Goal: Check status: Check status

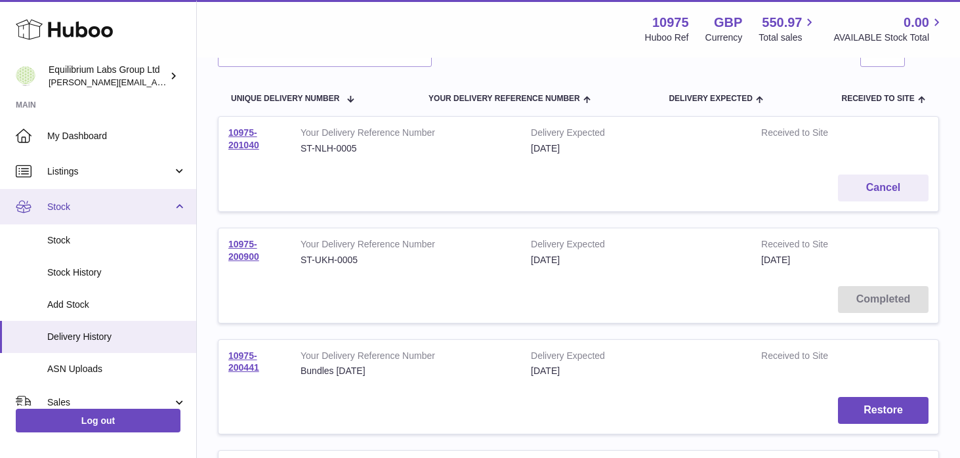
click at [154, 205] on span "Stock" at bounding box center [109, 207] width 125 height 12
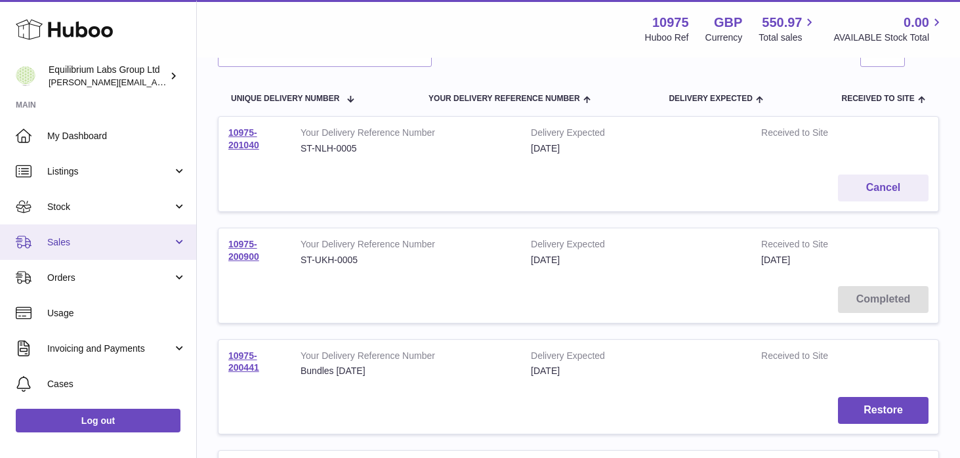
click at [131, 258] on link "Sales" at bounding box center [98, 241] width 196 height 35
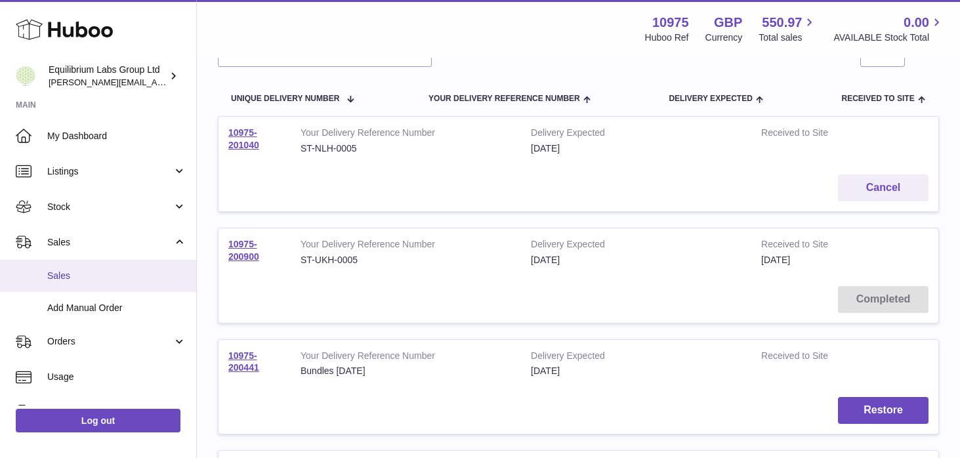
click at [123, 279] on span "Sales" at bounding box center [116, 276] width 139 height 12
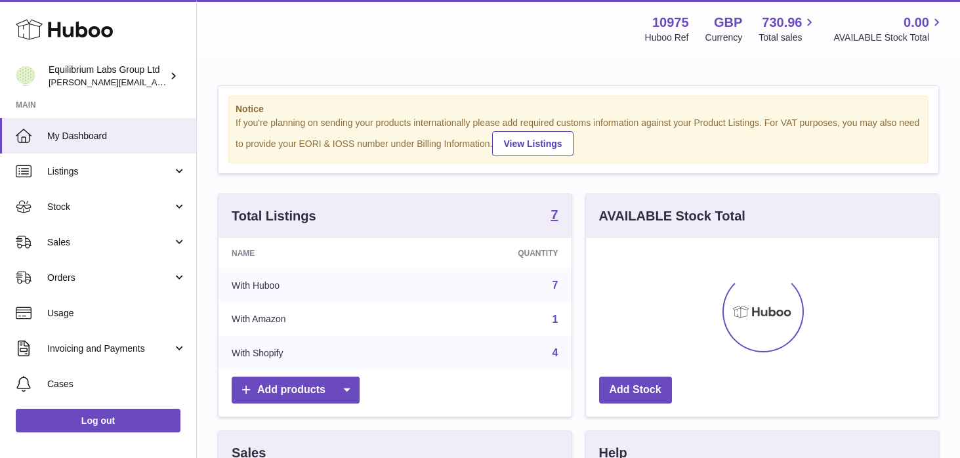
scroll to position [205, 352]
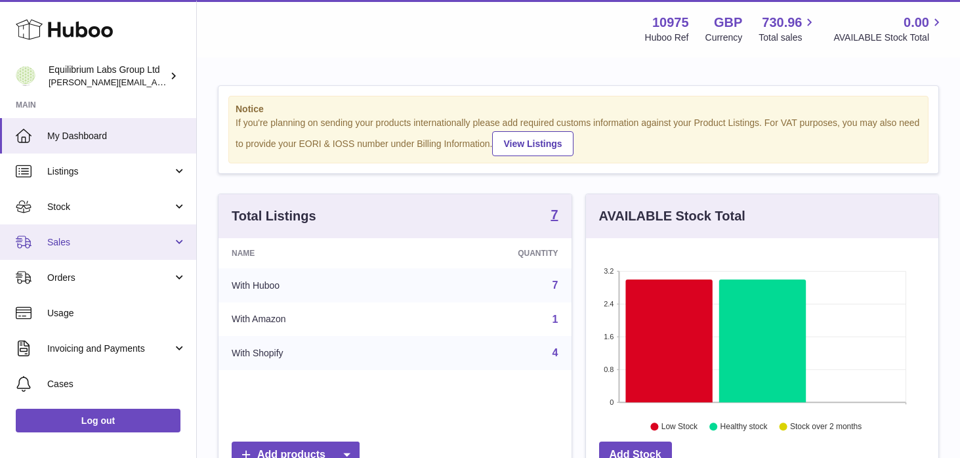
click at [158, 240] on span "Sales" at bounding box center [109, 242] width 125 height 12
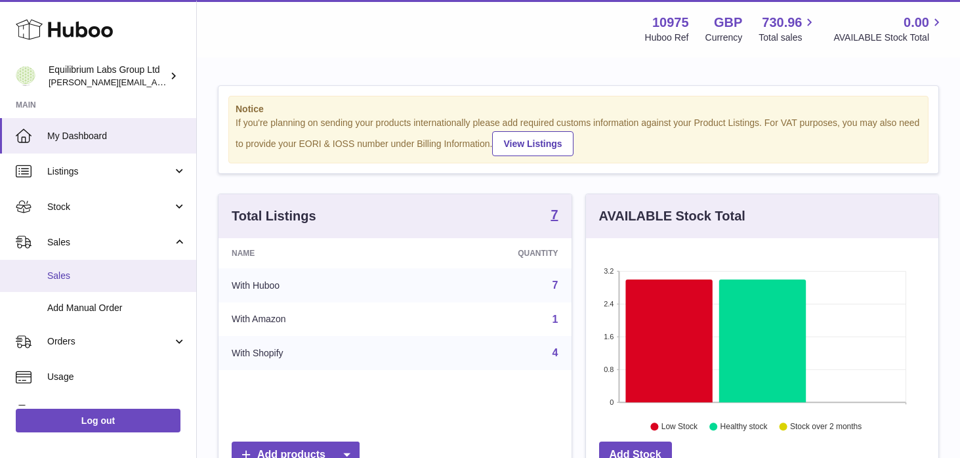
click at [148, 271] on span "Sales" at bounding box center [116, 276] width 139 height 12
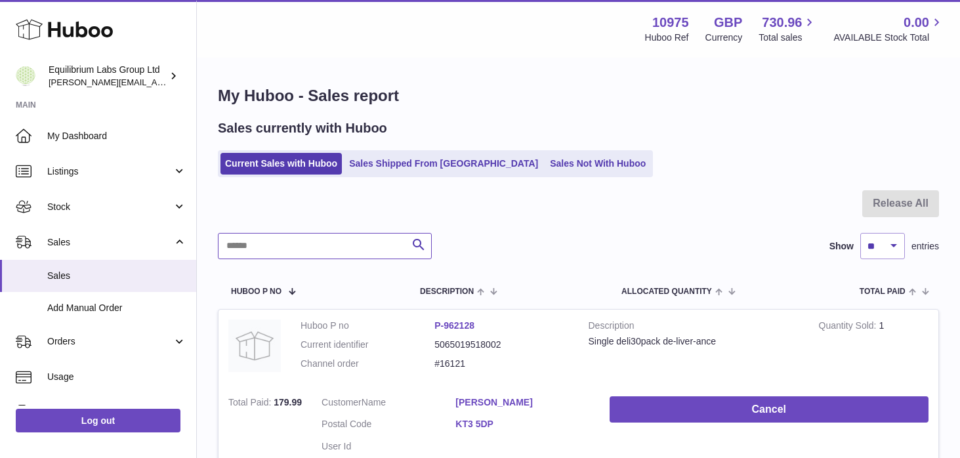
click at [279, 254] on input "text" at bounding box center [325, 246] width 214 height 26
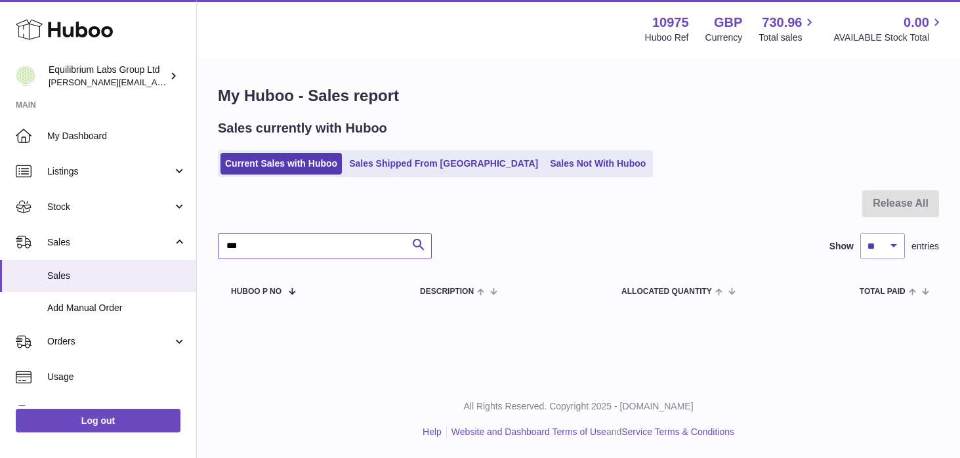
type input "****"
drag, startPoint x: 264, startPoint y: 245, endPoint x: 207, endPoint y: 238, distance: 57.0
click at [207, 238] on div "My Huboo - Sales report Sales currently with Huboo Current Sales with Huboo Sal…" at bounding box center [578, 197] width 763 height 276
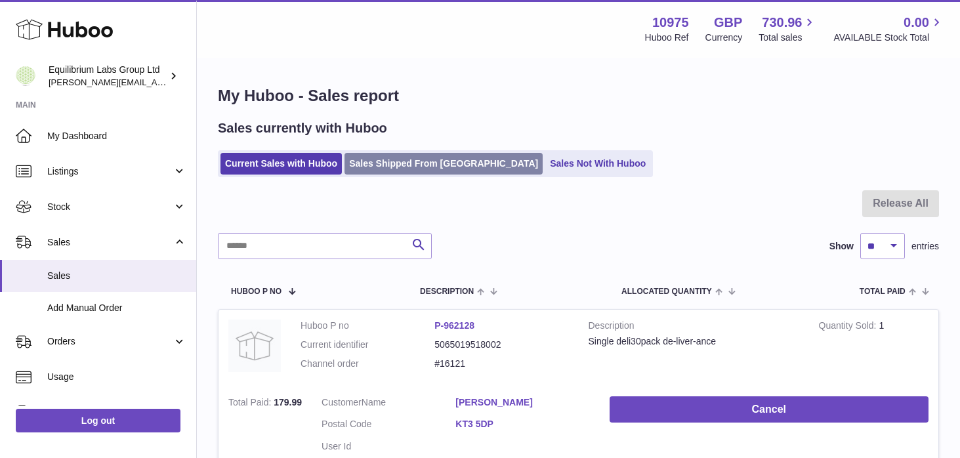
click at [421, 158] on link "Sales Shipped From Huboo" at bounding box center [444, 164] width 198 height 22
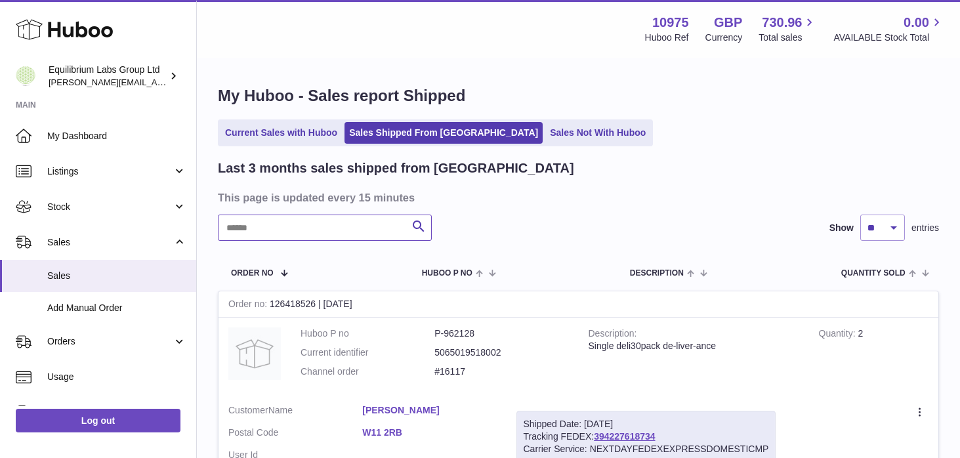
click at [293, 231] on input "text" at bounding box center [325, 228] width 214 height 26
paste input "*********"
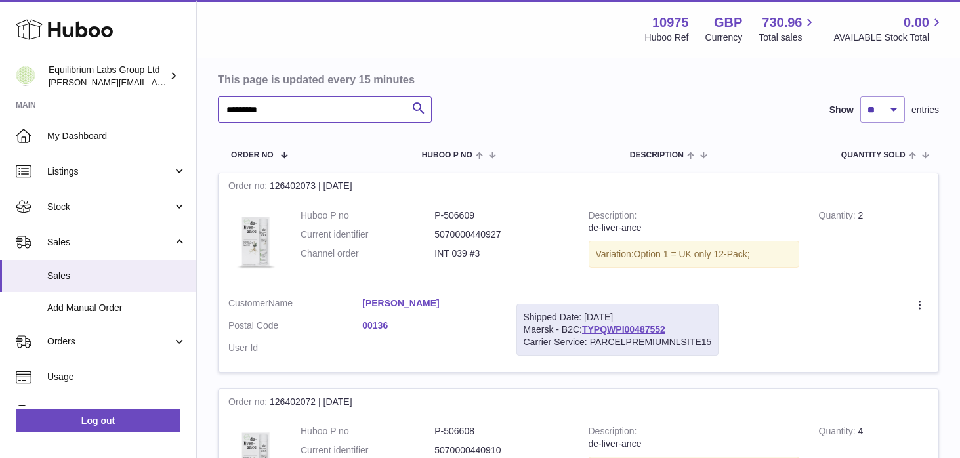
scroll to position [119, 0]
type input "*********"
click at [643, 328] on link "TYPQWPI00487552" at bounding box center [623, 329] width 83 height 11
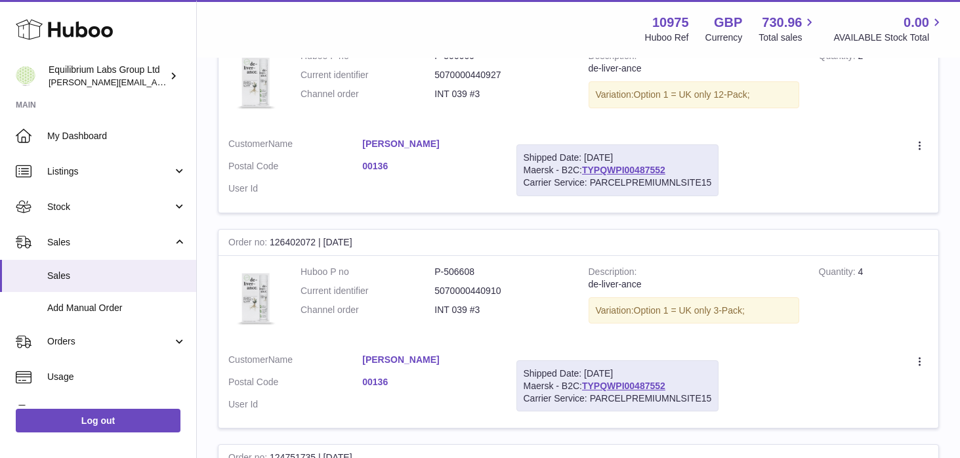
scroll to position [278, 0]
click at [613, 382] on link "TYPQWPI00487552" at bounding box center [623, 385] width 83 height 11
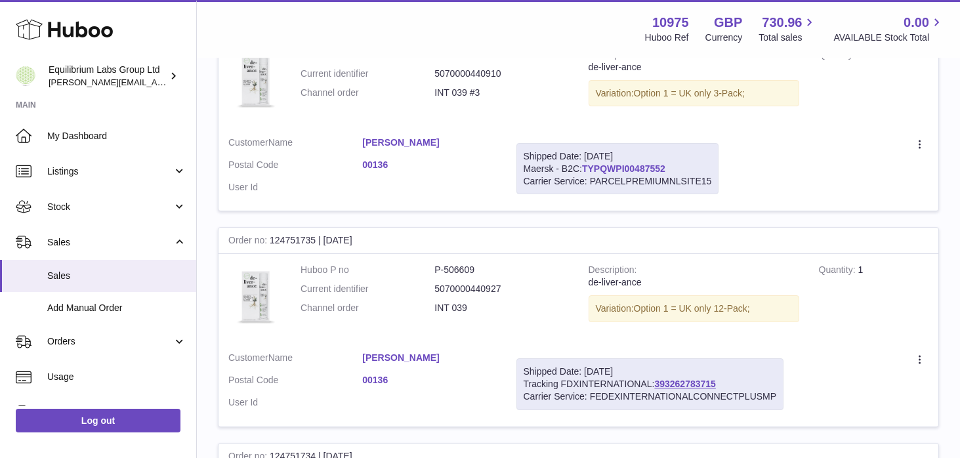
scroll to position [497, 0]
click at [680, 384] on link "393262783715" at bounding box center [684, 382] width 61 height 11
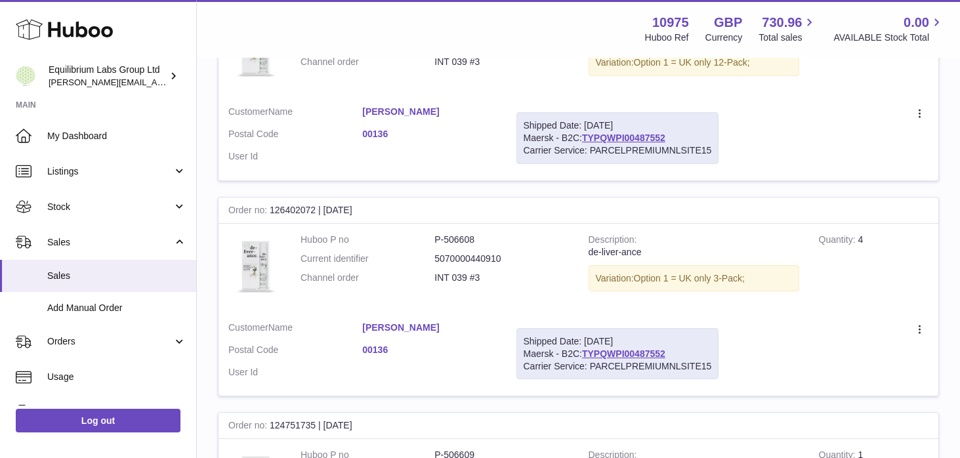
scroll to position [250, 0]
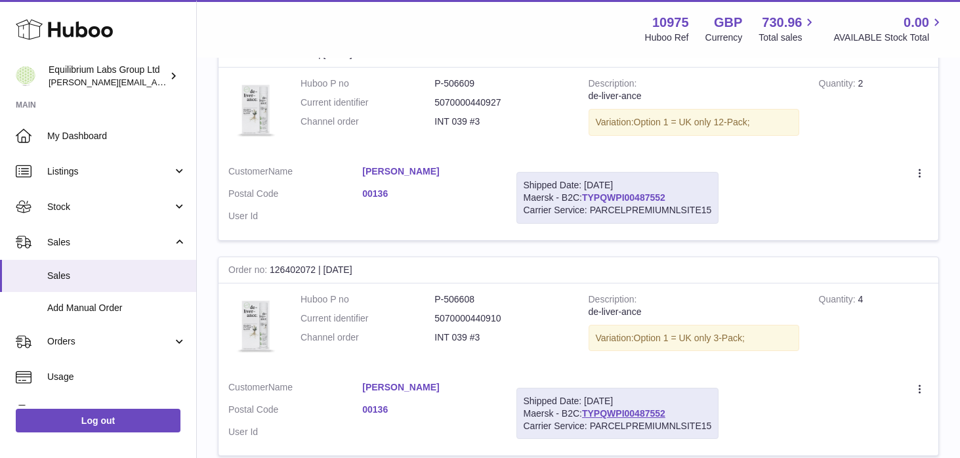
click at [631, 196] on link "TYPQWPI00487552" at bounding box center [623, 197] width 83 height 11
click at [634, 200] on link "TYPQWPI00487552" at bounding box center [623, 197] width 83 height 11
